Goal: Task Accomplishment & Management: Manage account settings

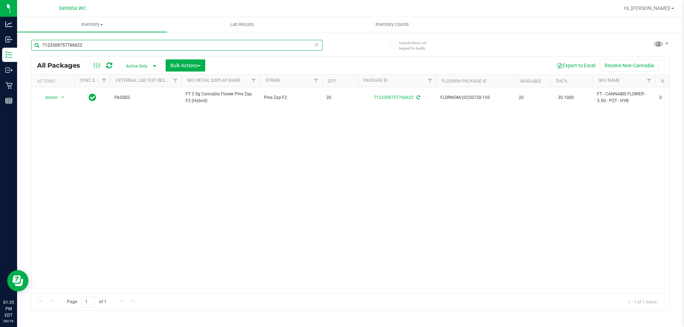
click at [122, 43] on input "7123309757766622" at bounding box center [176, 45] width 291 height 11
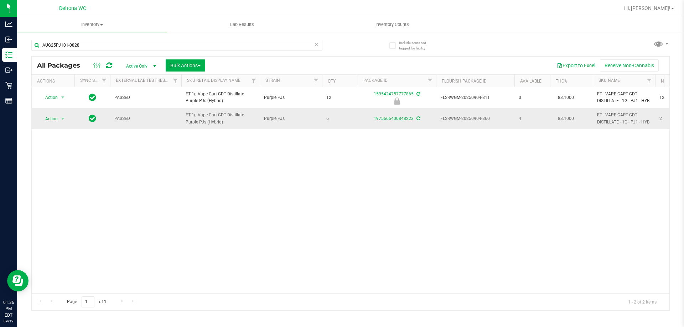
drag, startPoint x: 493, startPoint y: 120, endPoint x: 440, endPoint y: 115, distance: 53.7
click at [440, 115] on td "FLSRWGM-20250904-860" at bounding box center [475, 118] width 78 height 21
copy span "FLSRWGM-20250904-860"
click at [315, 175] on div "Action Action Edit attributes Global inventory Locate package Package audit log…" at bounding box center [351, 190] width 638 height 206
drag, startPoint x: 231, startPoint y: 125, endPoint x: 177, endPoint y: 113, distance: 55.9
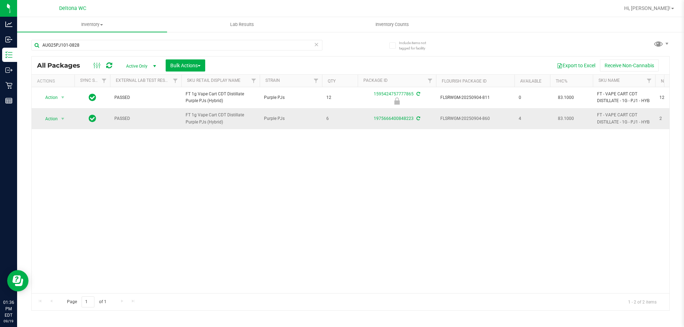
click at [177, 113] on tr "Action Action Adjust qty Create package Edit attributes Global inventory Locate…" at bounding box center [632, 118] width 1201 height 21
copy tr "FT 1g Vape Cart CDT Distillate Purple PJs (Hybrid)"
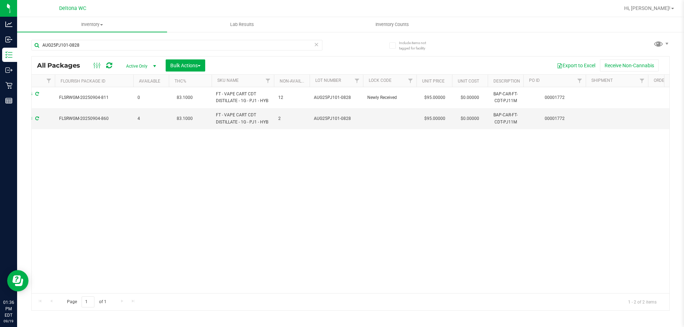
scroll to position [0, 384]
drag, startPoint x: 336, startPoint y: 122, endPoint x: 305, endPoint y: 124, distance: 31.4
click at [305, 124] on tr "Action Action Adjust qty Create package Edit attributes Global inventory Locate…" at bounding box center [248, 118] width 1201 height 21
copy tr "AUG25PJ101-0828"
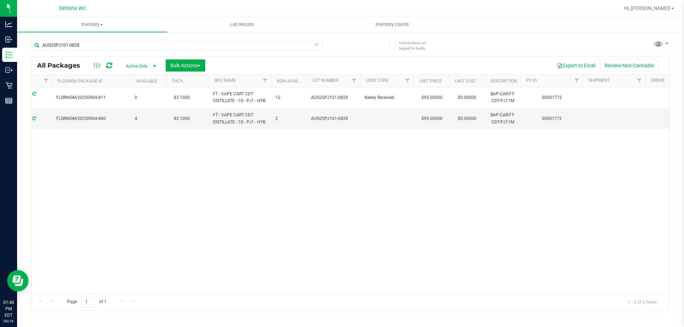
click at [97, 52] on div "AUG25PJ101-0828" at bounding box center [176, 48] width 291 height 16
click at [98, 46] on input "AUG25PJ101-0828" at bounding box center [176, 45] width 291 height 11
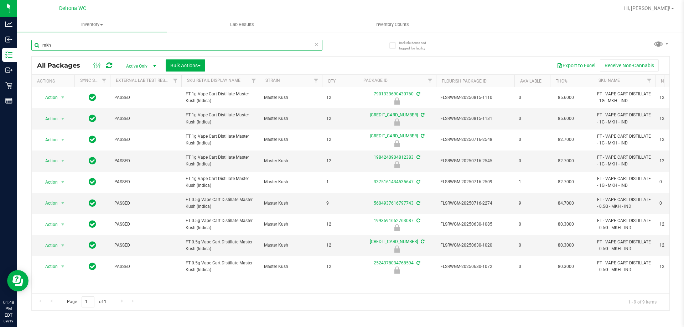
click at [238, 47] on input "mkh" at bounding box center [176, 45] width 291 height 11
click at [238, 46] on input "mkh" at bounding box center [176, 45] width 291 height 11
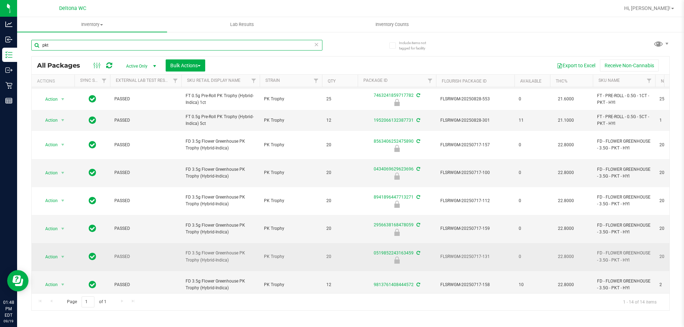
scroll to position [100, 0]
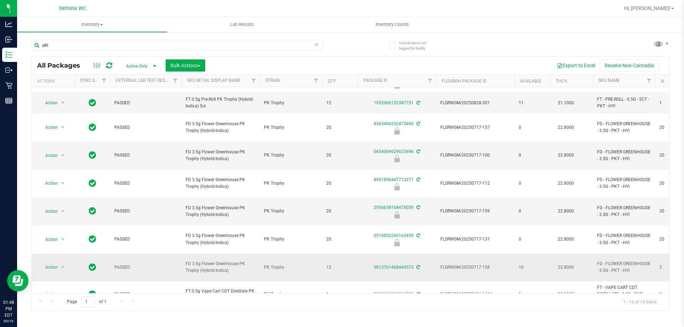
drag, startPoint x: 221, startPoint y: 234, endPoint x: 176, endPoint y: 226, distance: 45.6
click at [176, 254] on tr "Action Action Adjust qty Create package Edit attributes Global inventory Locate…" at bounding box center [632, 268] width 1201 height 28
copy tr "FD 3.5g Flower Greenhouse PK Trophy (Hybrid-Indica)"
click at [143, 46] on input "pkt" at bounding box center [176, 45] width 291 height 11
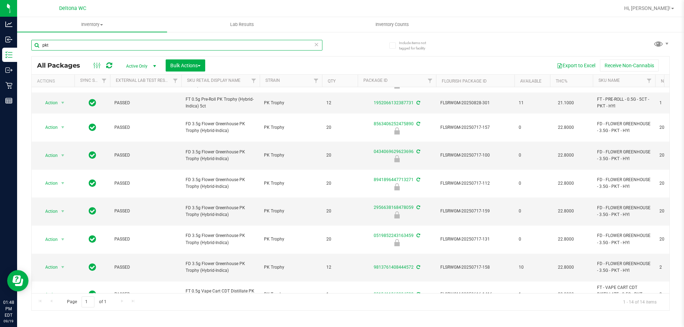
paste input "FD 3.5g Flower Greenhouse PK Trophy (Hybrid-Indica)"
type input "FD 3.5g Flower Greenhouse PK Trophy (Hybrid-Indica)"
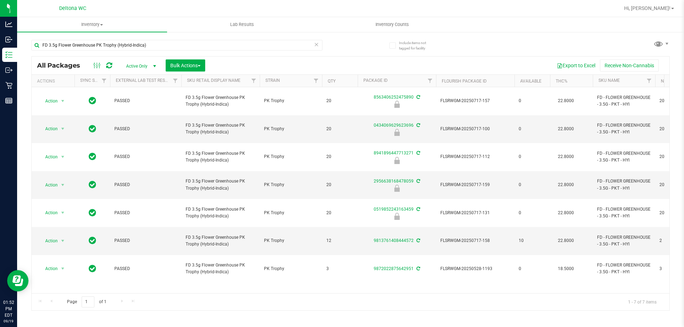
click at [278, 255] on div "Action Action Edit attributes Global inventory Locate package Package audit log…" at bounding box center [351, 190] width 638 height 206
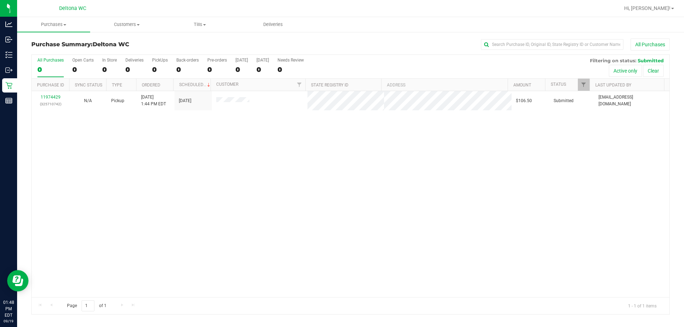
click at [589, 86] on div at bounding box center [589, 85] width 3 height 12
click at [585, 83] on span "Filter" at bounding box center [584, 85] width 6 height 6
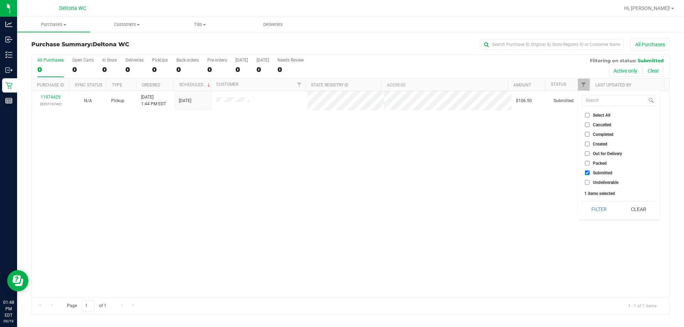
click at [596, 161] on span "Packed" at bounding box center [600, 163] width 14 height 4
click at [590, 161] on input "Packed" at bounding box center [587, 163] width 5 height 5
checkbox input "true"
click at [596, 205] on button "Filter" at bounding box center [599, 210] width 34 height 16
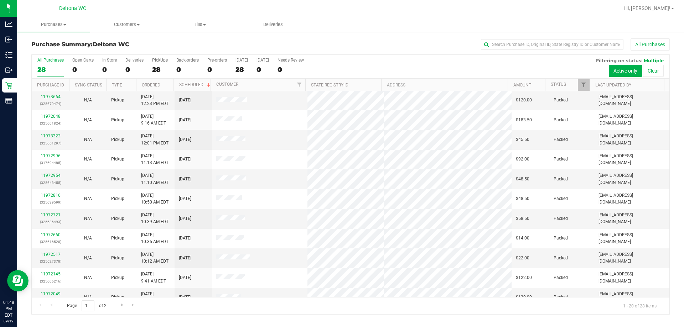
scroll to position [188, 0]
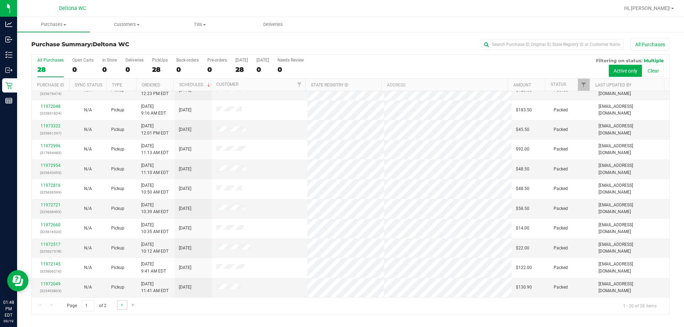
click at [118, 306] on link "Go to the next page" at bounding box center [122, 306] width 10 height 10
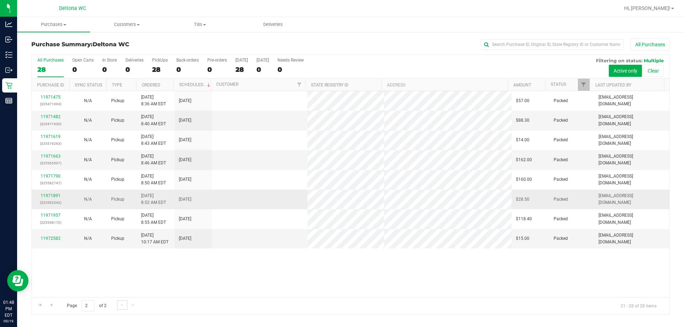
scroll to position [0, 0]
drag, startPoint x: 63, startPoint y: 239, endPoint x: 33, endPoint y: 241, distance: 30.7
click at [33, 241] on td "11972582" at bounding box center [50, 238] width 37 height 19
copy link "11972582"
click at [245, 274] on div "11971475 (325471094) N/A Pickup 9/19/2025 8:36 AM EDT 9/19/2025 $57.00 Packed d…" at bounding box center [351, 194] width 638 height 206
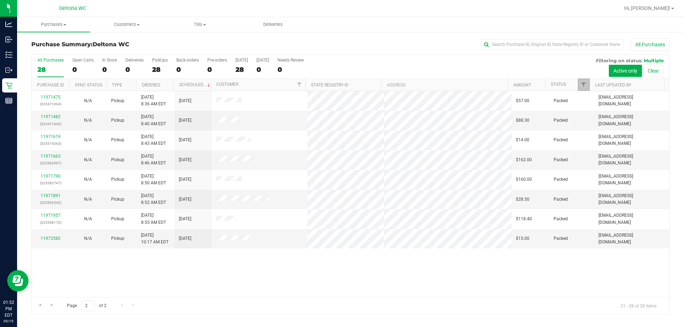
click at [585, 89] on link "Filter" at bounding box center [584, 85] width 12 height 12
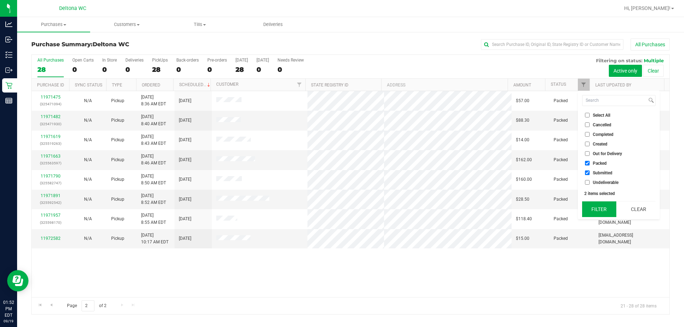
click at [599, 205] on button "Filter" at bounding box center [599, 210] width 34 height 16
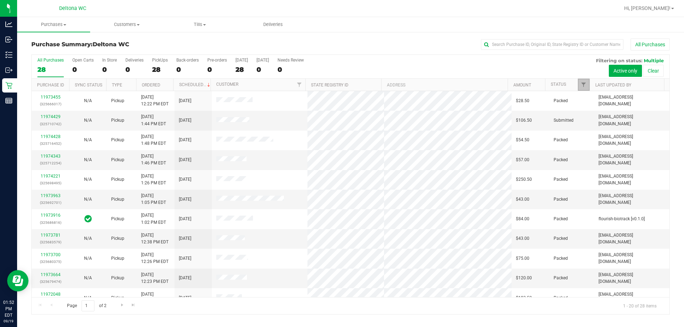
click at [587, 86] on link "Filter" at bounding box center [584, 85] width 12 height 12
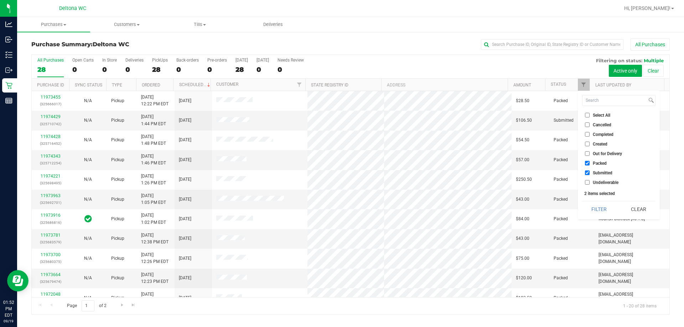
click at [607, 112] on li "Select All" at bounding box center [618, 115] width 73 height 7
click at [607, 113] on span "Select All" at bounding box center [601, 115] width 17 height 4
click at [590, 113] on input "Select All" at bounding box center [587, 115] width 5 height 5
checkbox input "true"
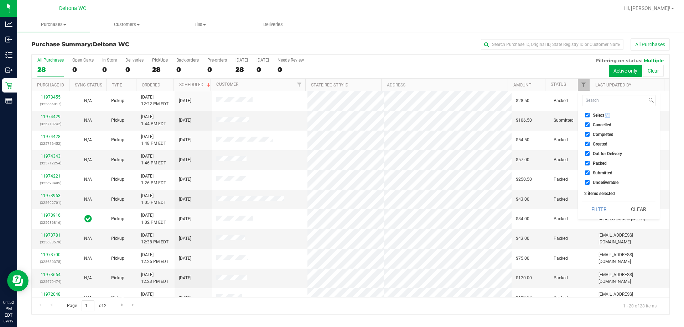
checkbox input "true"
click at [607, 113] on span "Select All" at bounding box center [601, 115] width 17 height 4
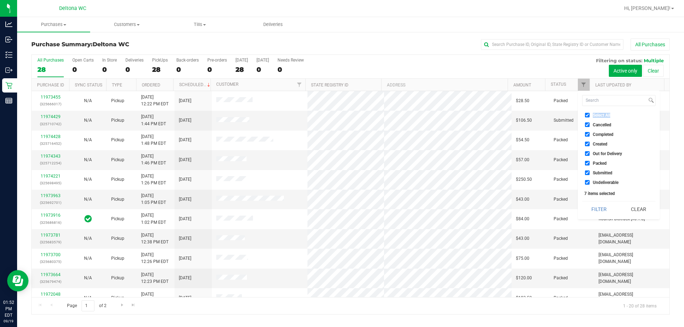
click at [590, 113] on input "Select All" at bounding box center [587, 115] width 5 height 5
checkbox input "false"
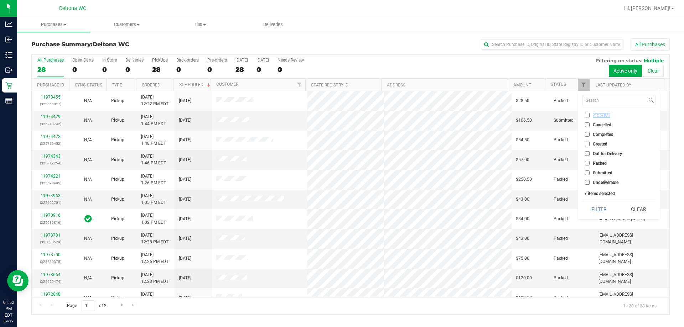
checkbox input "false"
click at [609, 176] on li "Submitted" at bounding box center [618, 172] width 73 height 7
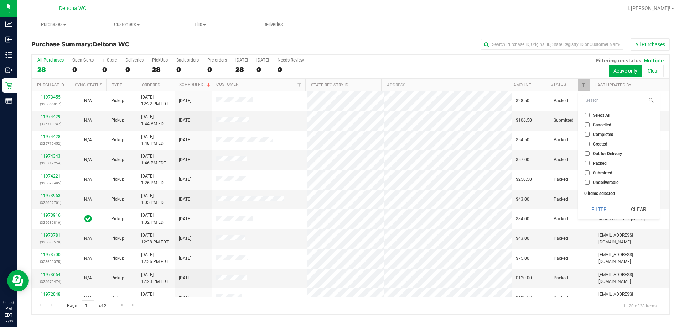
click at [595, 171] on span "Submitted" at bounding box center [603, 173] width 20 height 4
click at [590, 171] on input "Submitted" at bounding box center [587, 173] width 5 height 5
checkbox input "true"
click at [603, 209] on button "Filter" at bounding box center [599, 210] width 34 height 16
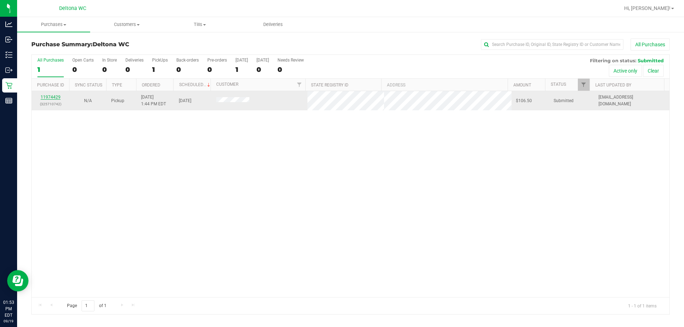
click at [49, 96] on link "11974429" at bounding box center [51, 97] width 20 height 5
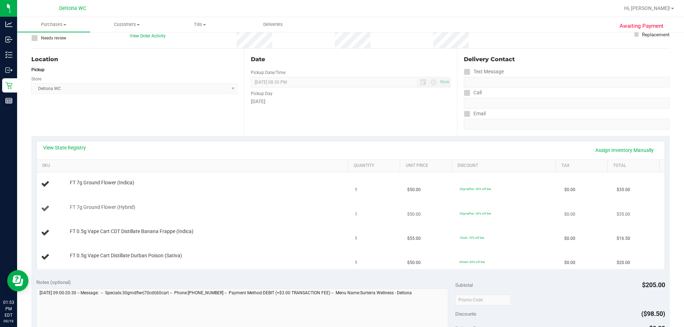
scroll to position [107, 0]
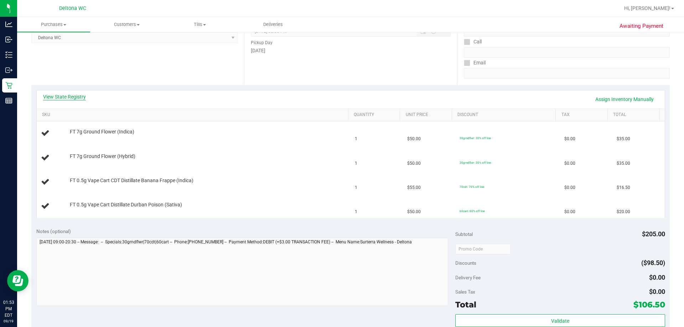
click at [72, 98] on link "View State Registry" at bounding box center [64, 96] width 43 height 7
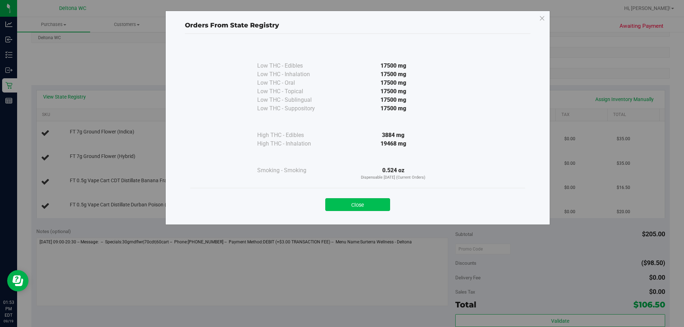
click at [368, 210] on button "Close" at bounding box center [357, 204] width 65 height 13
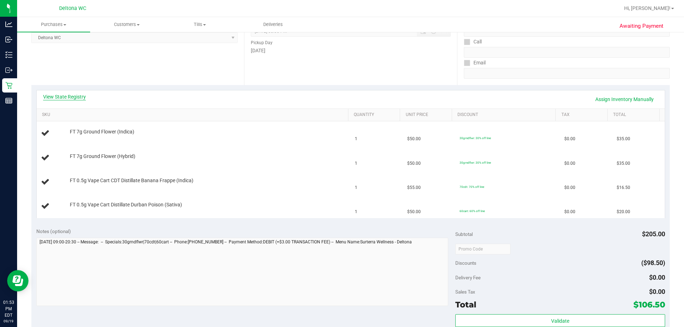
click at [73, 96] on link "View State Registry" at bounding box center [64, 96] width 43 height 7
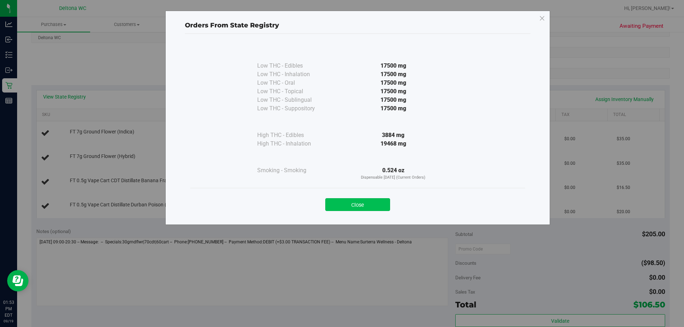
click at [375, 199] on button "Close" at bounding box center [357, 204] width 65 height 13
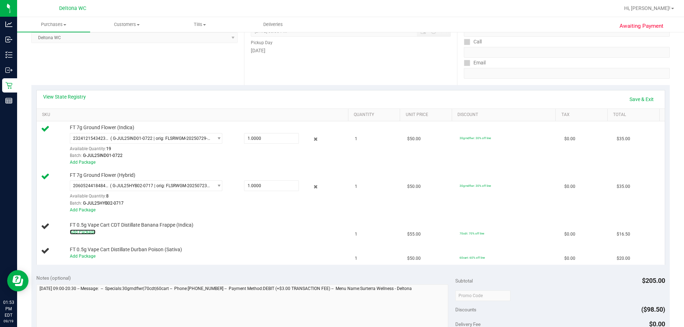
drag, startPoint x: 82, startPoint y: 233, endPoint x: 171, endPoint y: 262, distance: 93.6
click at [82, 233] on link "Add Package" at bounding box center [83, 232] width 26 height 5
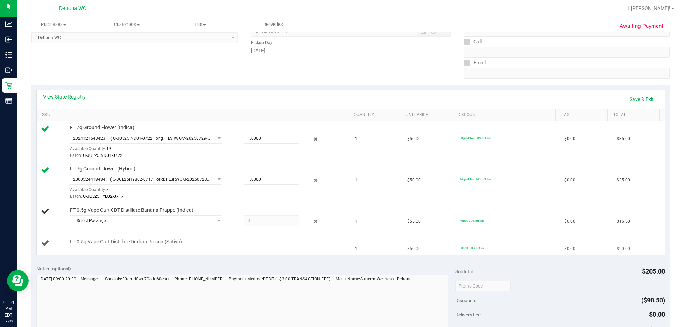
click at [211, 239] on div "FT 0.5g Vape Cart Distillate Durban Poison (Sativa)" at bounding box center [205, 242] width 279 height 7
click at [213, 221] on span "select" at bounding box center [217, 221] width 9 height 10
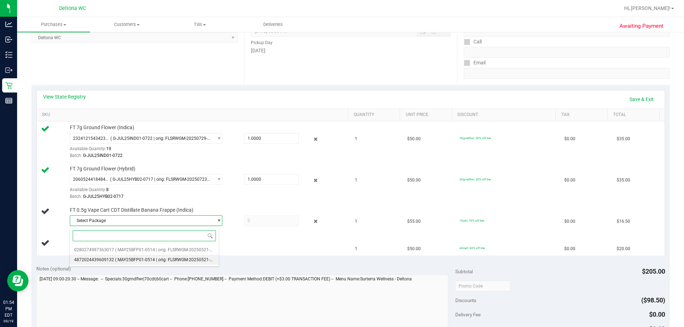
click at [198, 260] on span "( MAY25BFP01-0514 | orig: FLSRWGM-20250521-2327 )" at bounding box center [168, 260] width 107 height 5
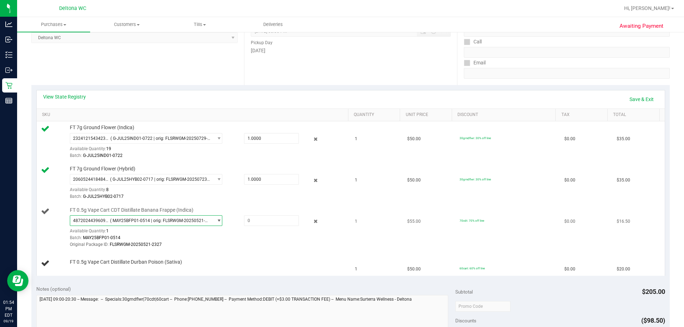
click at [208, 221] on span "4872024439609132 ( MAY25BFP01-0514 | orig: FLSRWGM-20250521-2327 )" at bounding box center [141, 221] width 143 height 10
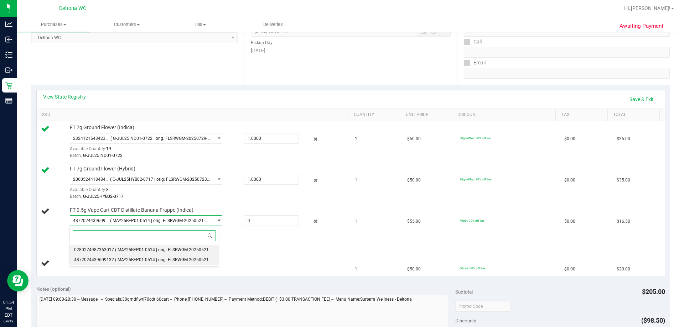
click at [201, 248] on span "( MAY25BFP01-0514 | orig: FLSRWGM-20250521-2312 )" at bounding box center [168, 250] width 107 height 5
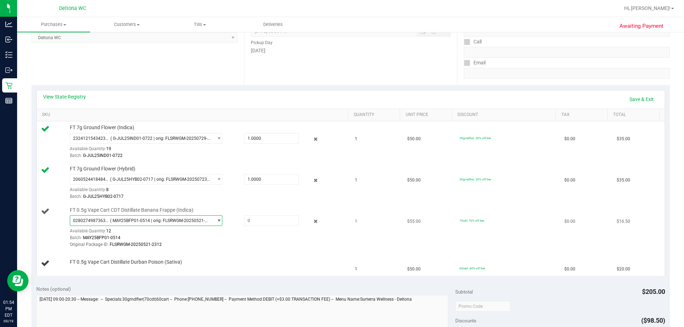
click at [190, 222] on span "( MAY25BFP01-0514 | orig: FLSRWGM-20250521-2312 )" at bounding box center [160, 220] width 100 height 5
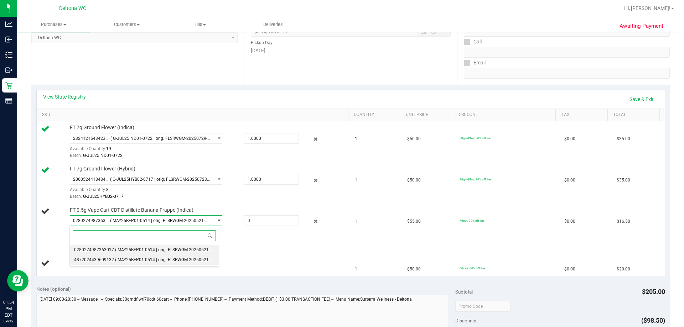
click at [188, 261] on span "( MAY25BFP01-0514 | orig: FLSRWGM-20250521-2327 )" at bounding box center [168, 260] width 107 height 5
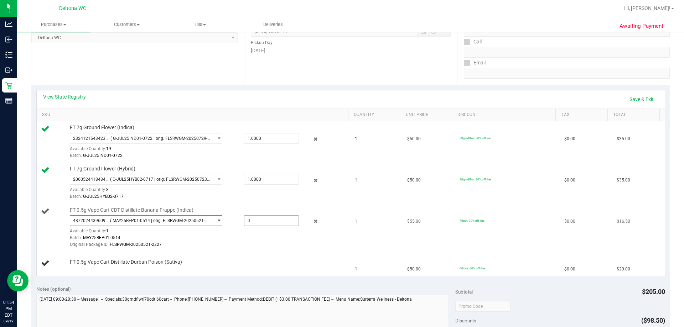
click at [262, 218] on span at bounding box center [271, 221] width 55 height 11
type input "1"
type input "1.0000"
click at [275, 243] on div "Original Package ID: FLSRWGM-20250521-2327" at bounding box center [207, 245] width 275 height 7
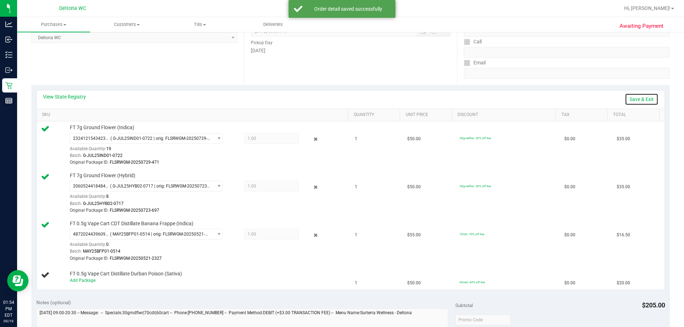
click at [635, 97] on link "Save & Exit" at bounding box center [641, 99] width 33 height 12
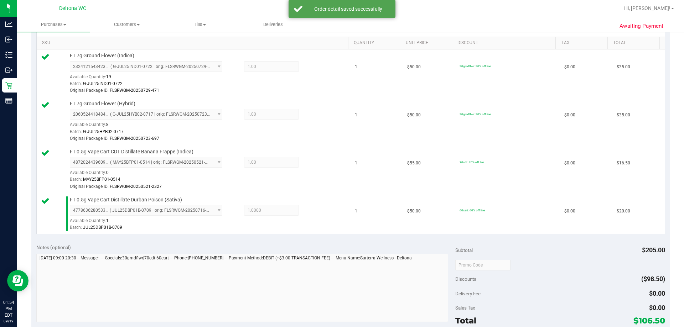
scroll to position [249, 0]
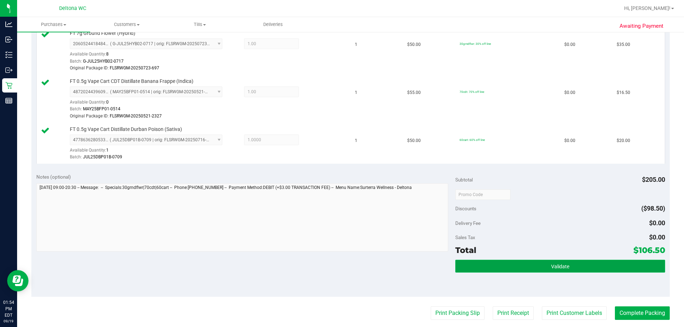
click at [574, 263] on button "Validate" at bounding box center [560, 266] width 210 height 13
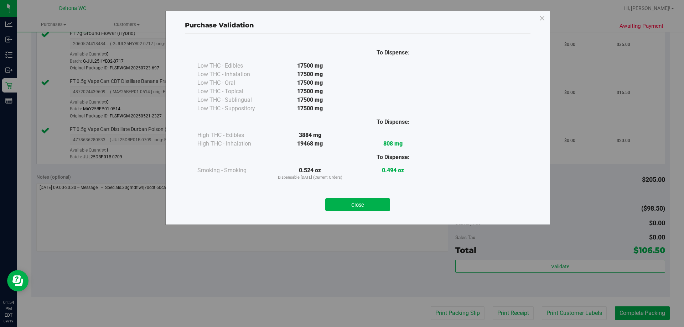
drag, startPoint x: 371, startPoint y: 202, endPoint x: 403, endPoint y: 234, distance: 45.6
click at [369, 202] on button "Close" at bounding box center [357, 204] width 65 height 13
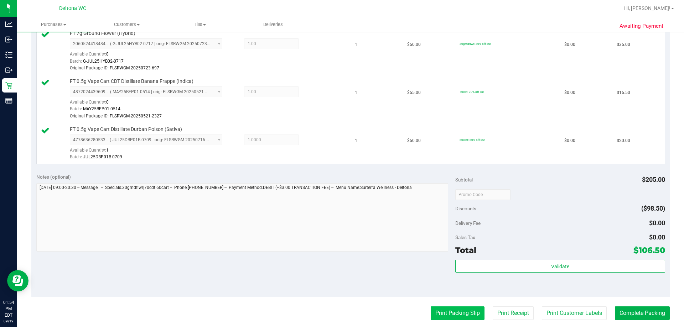
click at [445, 312] on button "Print Packing Slip" at bounding box center [458, 314] width 54 height 14
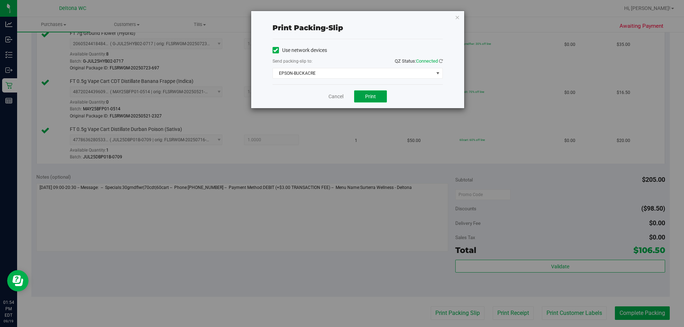
click at [364, 95] on button "Print" at bounding box center [370, 96] width 33 height 12
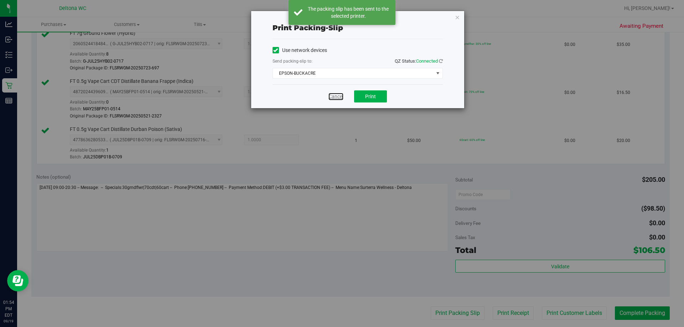
click at [333, 92] on div "Cancel Print" at bounding box center [358, 96] width 170 height 24
click at [332, 100] on link "Cancel" at bounding box center [336, 96] width 15 height 7
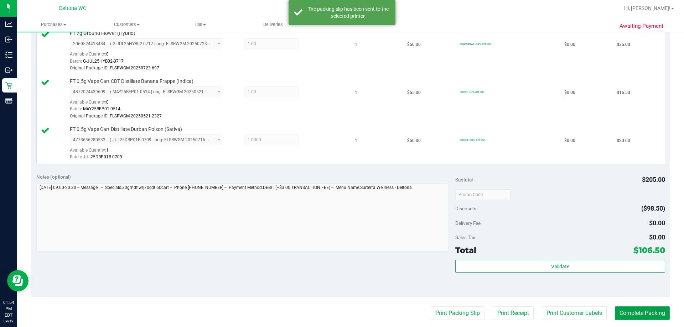
click at [621, 320] on button "Complete Packing" at bounding box center [642, 314] width 55 height 14
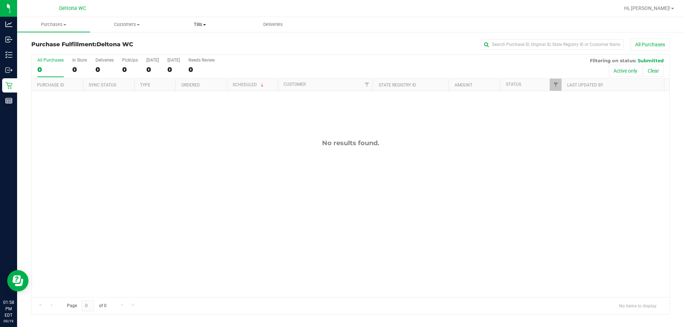
click at [206, 27] on span "Tills" at bounding box center [200, 24] width 72 height 6
click at [192, 45] on span "Manage tills" at bounding box center [187, 43] width 48 height 6
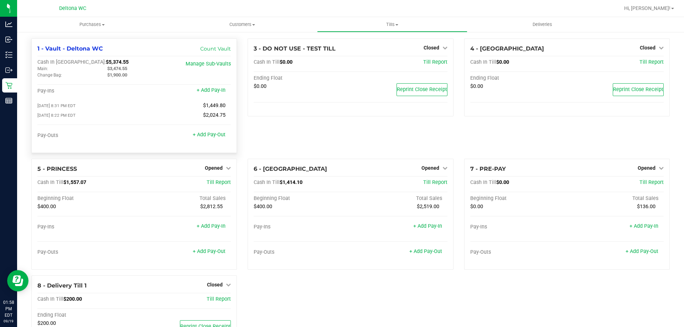
click at [212, 129] on div "+ Add Pay-Out" at bounding box center [209, 130] width 33 height 15
click at [210, 136] on link "+ Add Pay-Out" at bounding box center [209, 135] width 33 height 6
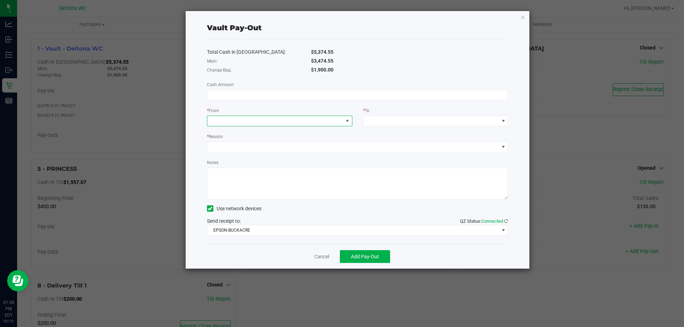
click at [283, 125] on span at bounding box center [275, 121] width 136 height 10
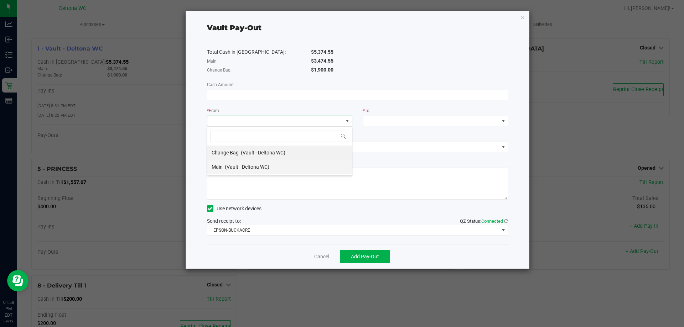
click at [249, 165] on span "(Vault - Deltona WC)" at bounding box center [247, 167] width 45 height 6
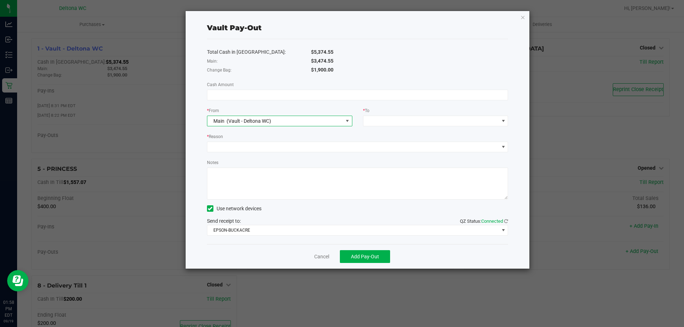
click at [422, 112] on div "* To" at bounding box center [435, 111] width 145 height 9
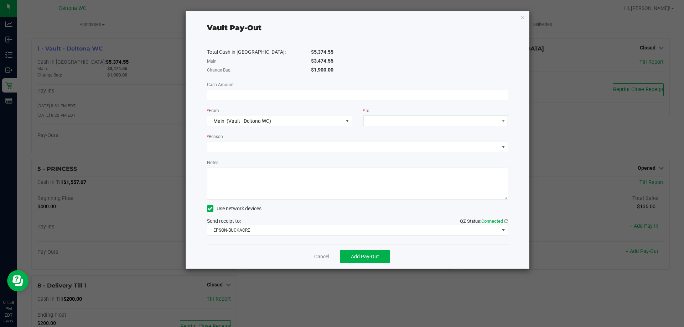
click at [419, 120] on span at bounding box center [431, 121] width 136 height 10
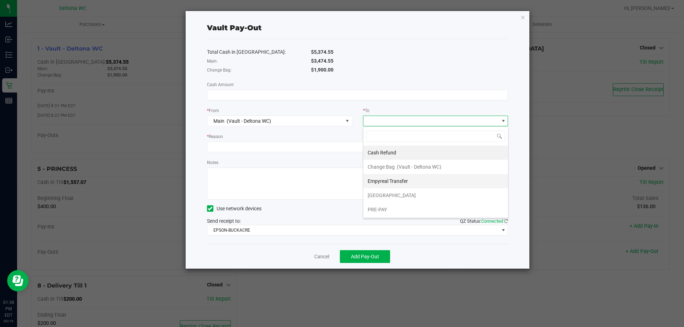
click at [390, 183] on span "Empyreal Transfer" at bounding box center [388, 182] width 40 height 6
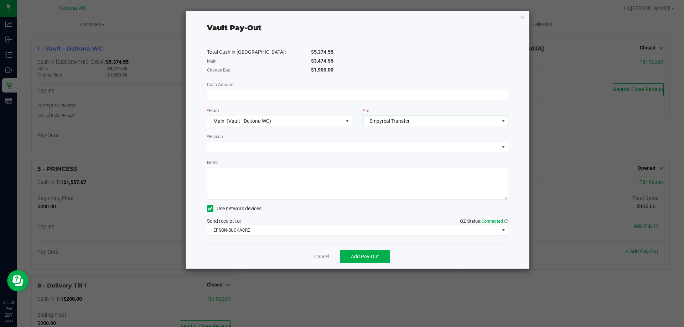
click at [403, 153] on div "Total Cash in Vault: $5,374.55 Main: $3,474.55 Change Bag: $1,900.00 Cash Amoun…" at bounding box center [357, 141] width 301 height 205
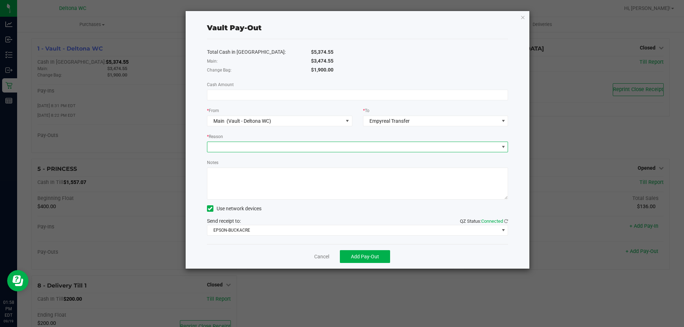
click at [394, 143] on span at bounding box center [353, 147] width 292 height 10
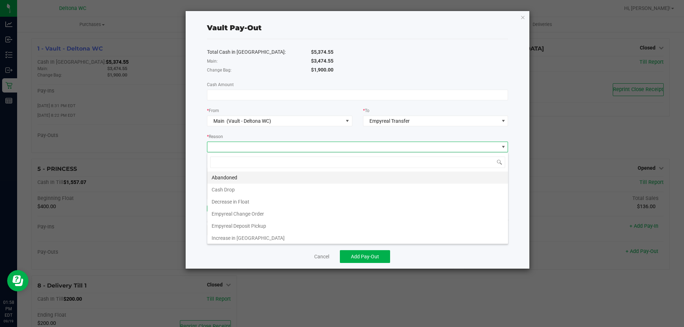
scroll to position [11, 301]
click at [321, 257] on link "Cancel" at bounding box center [321, 256] width 15 height 7
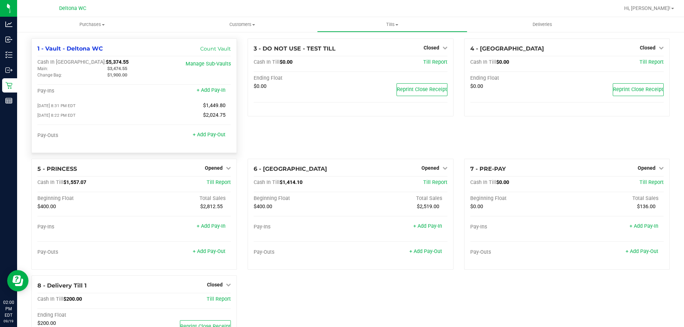
drag, startPoint x: 36, startPoint y: 76, endPoint x: 62, endPoint y: 77, distance: 26.0
click at [62, 77] on div "Change Bag:" at bounding box center [67, 75] width 70 height 6
drag, startPoint x: 37, startPoint y: 70, endPoint x: 48, endPoint y: 71, distance: 11.8
click at [48, 71] on div "Main:" at bounding box center [67, 69] width 70 height 6
drag, startPoint x: 102, startPoint y: 67, endPoint x: 157, endPoint y: 63, distance: 55.7
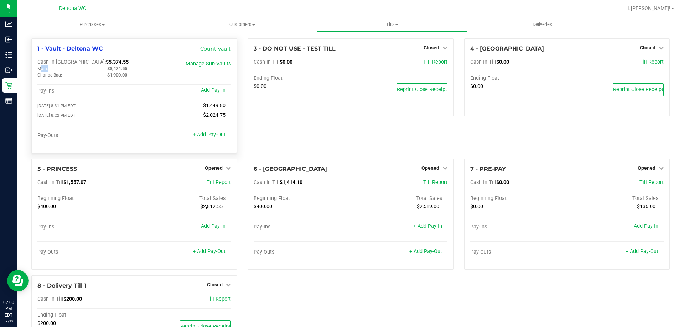
click at [157, 63] on div "Cash In Vault: $5,374.55 Main: $3,474.55 Change Bag: $1,900.00" at bounding box center [101, 68] width 129 height 19
click at [122, 68] on span "$3,474.55" at bounding box center [117, 68] width 20 height 5
click at [123, 76] on span "$1,900.00" at bounding box center [117, 74] width 20 height 5
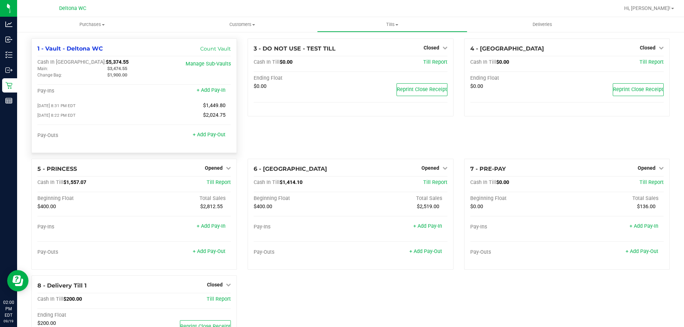
click at [123, 76] on span "$1,900.00" at bounding box center [117, 74] width 20 height 5
click at [161, 82] on div "Cash In Vault: $5,374.55 Main: $3,474.55 Change Bag: $1,900.00 Manage Sub-Vaults" at bounding box center [133, 70] width 193 height 22
click at [255, 126] on div "3 - DO NOT USE - TEST TILL Closed Open Till Cash In Till $0.00 Till Report Endi…" at bounding box center [350, 98] width 216 height 120
click at [661, 12] on div "Hi, [PERSON_NAME]!" at bounding box center [649, 8] width 56 height 12
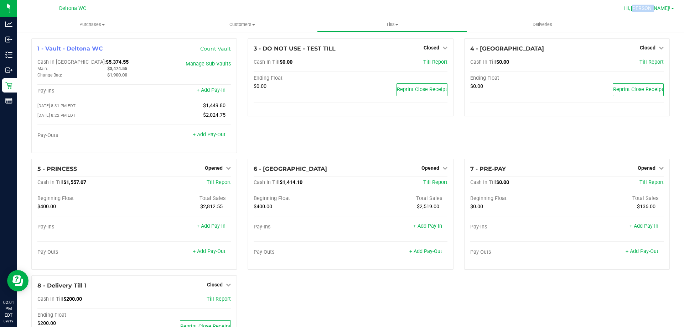
click at [661, 11] on link "Hi, [PERSON_NAME]!" at bounding box center [649, 8] width 56 height 7
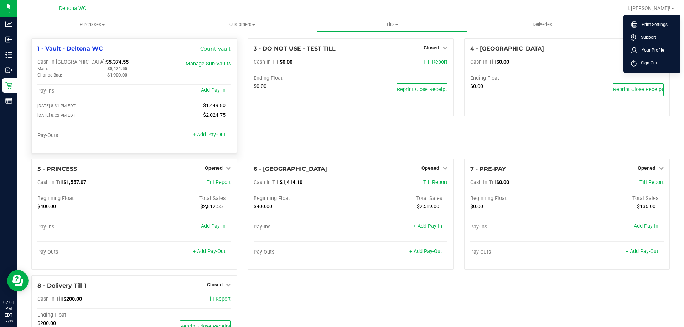
click at [205, 136] on link "+ Add Pay-Out" at bounding box center [209, 135] width 33 height 6
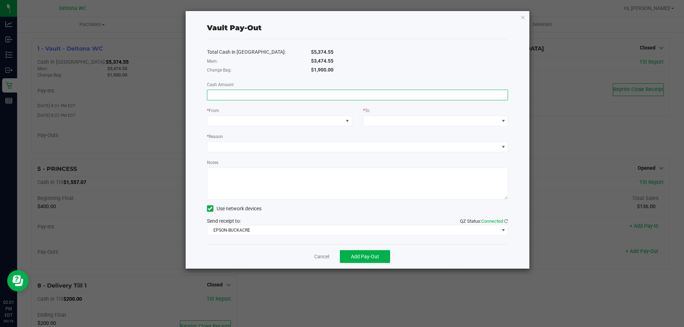
click at [326, 94] on input at bounding box center [357, 95] width 301 height 10
drag, startPoint x: 313, startPoint y: 62, endPoint x: 340, endPoint y: 65, distance: 27.0
click at [340, 64] on div "$3,474.55" at bounding box center [410, 60] width 208 height 7
click at [319, 95] on input at bounding box center [357, 95] width 301 height 10
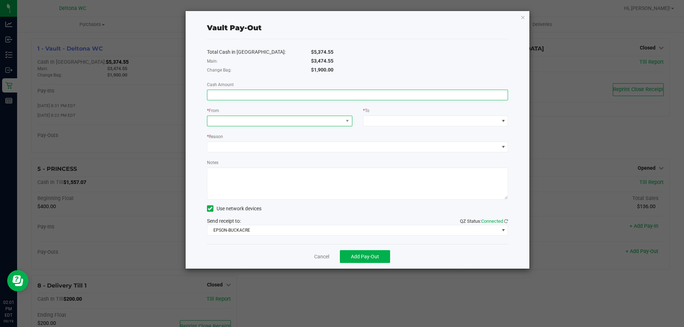
click at [298, 119] on span at bounding box center [275, 121] width 136 height 10
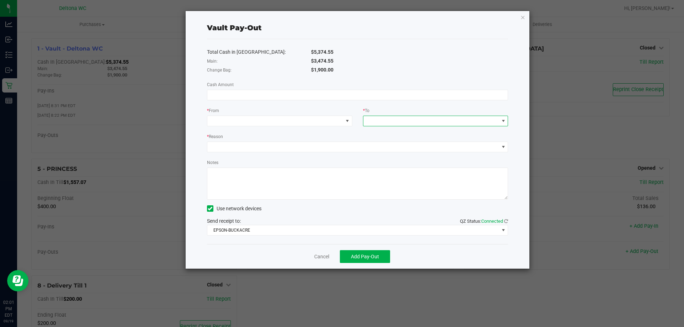
click at [403, 123] on span at bounding box center [431, 121] width 136 height 10
click at [326, 254] on link "Cancel" at bounding box center [321, 256] width 15 height 7
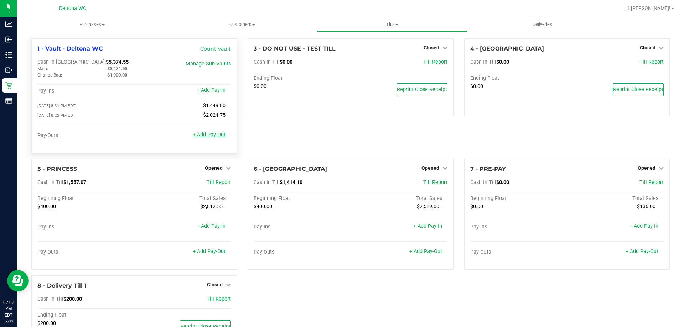
click at [219, 137] on link "+ Add Pay-Out" at bounding box center [209, 135] width 33 height 6
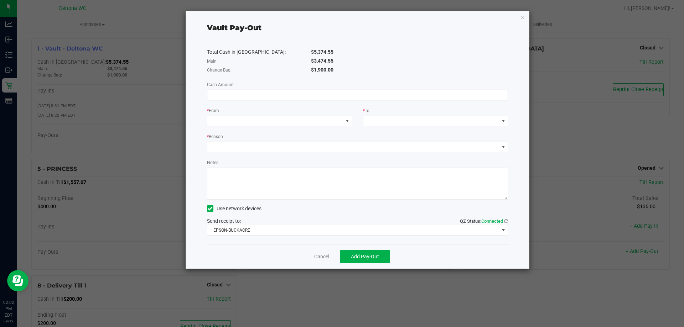
click at [291, 99] on input at bounding box center [357, 95] width 301 height 10
click at [287, 121] on span at bounding box center [275, 121] width 136 height 10
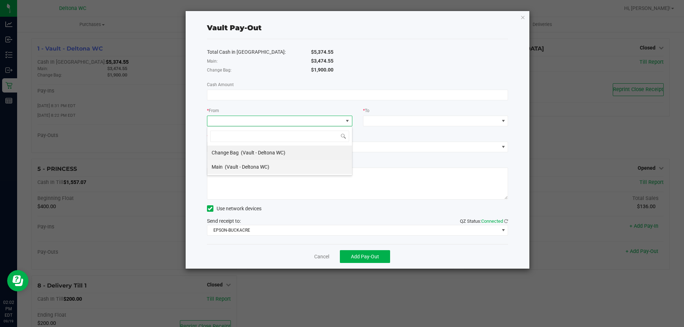
click at [258, 168] on span "(Vault - Deltona WC)" at bounding box center [247, 167] width 45 height 6
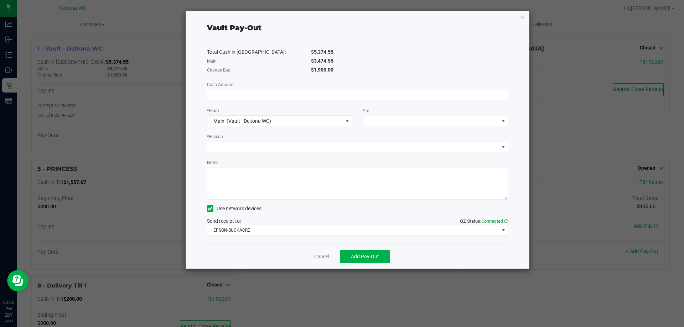
click at [266, 126] on div "Main (Vault - Deltona WC)" at bounding box center [240, 121] width 61 height 13
click at [264, 151] on span "(Vault - Deltona WC)" at bounding box center [263, 153] width 45 height 6
click at [378, 125] on span at bounding box center [431, 121] width 136 height 10
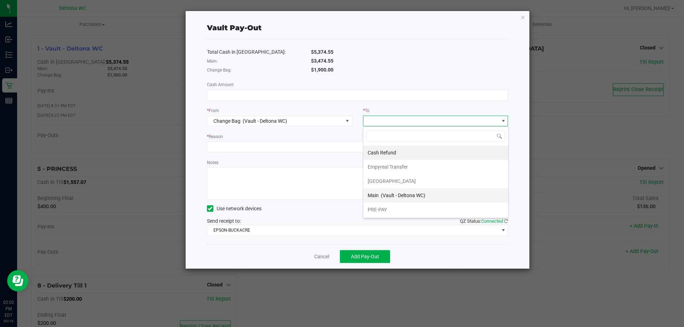
click at [382, 195] on span "(Vault - Deltona WC)" at bounding box center [403, 196] width 45 height 6
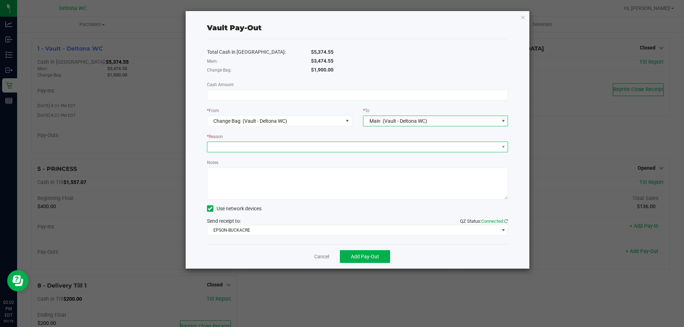
click at [348, 146] on span at bounding box center [353, 147] width 292 height 10
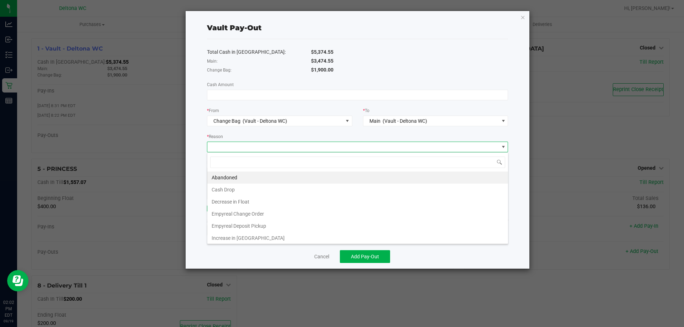
scroll to position [11, 301]
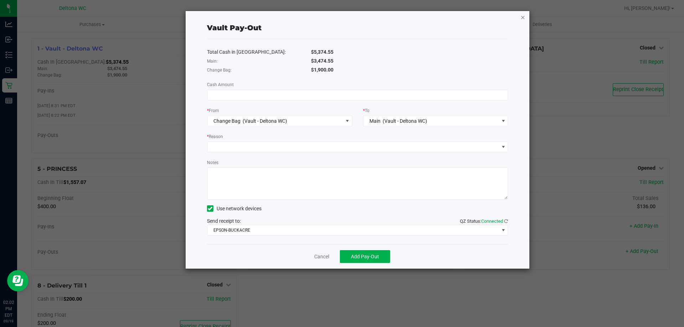
click at [521, 18] on icon "button" at bounding box center [523, 17] width 5 height 9
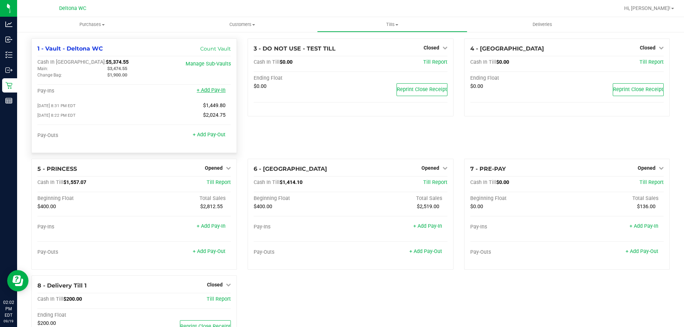
click at [214, 90] on link "+ Add Pay-In" at bounding box center [211, 90] width 29 height 6
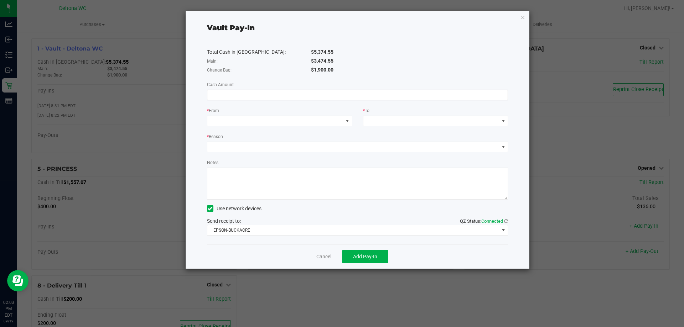
click at [357, 94] on input at bounding box center [357, 95] width 301 height 10
type input "$340.00"
click at [293, 124] on span at bounding box center [275, 121] width 136 height 10
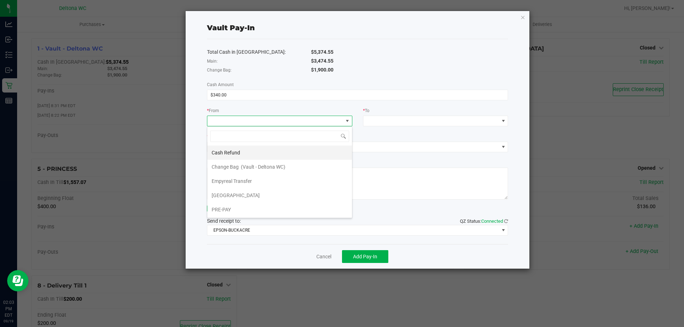
scroll to position [11, 145]
click at [255, 180] on li "Empyreal Transfer" at bounding box center [279, 181] width 145 height 14
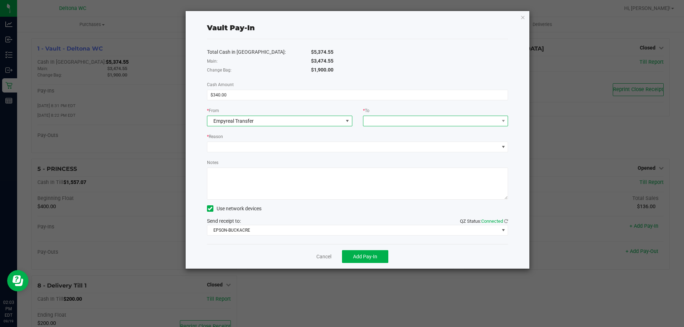
click at [384, 124] on span at bounding box center [431, 121] width 136 height 10
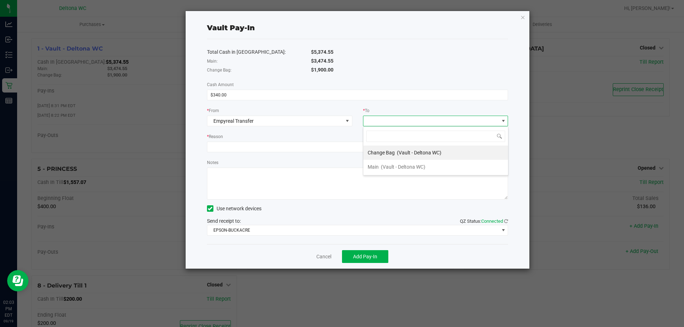
click at [383, 153] on span "Change Bag" at bounding box center [381, 153] width 27 height 6
click at [325, 257] on link "Cancel" at bounding box center [323, 256] width 15 height 7
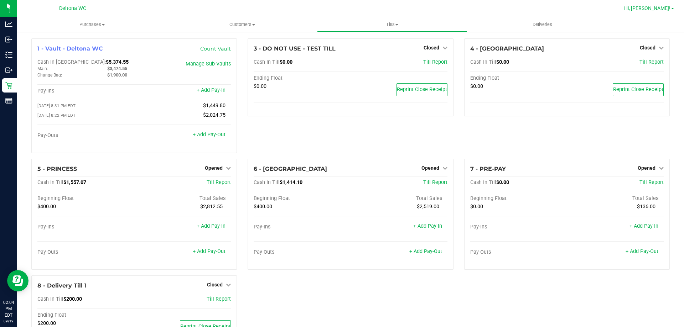
click at [660, 8] on span "Hi, [PERSON_NAME]!" at bounding box center [647, 8] width 46 height 6
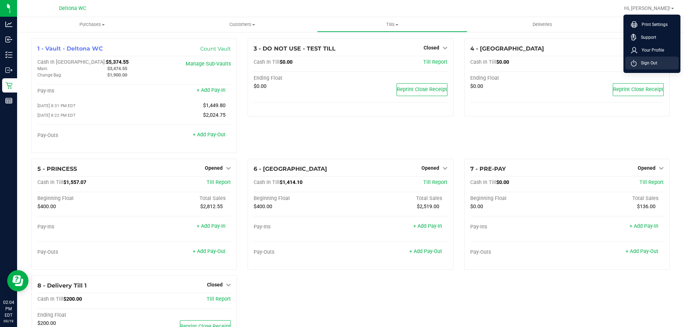
click at [653, 60] on span "Sign Out" at bounding box center [647, 63] width 21 height 7
